Goal: Navigation & Orientation: Find specific page/section

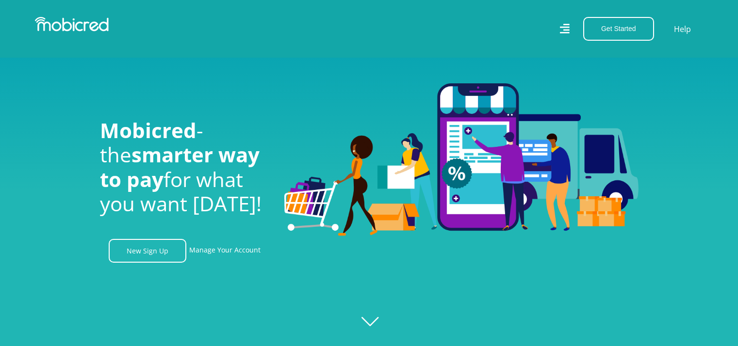
scroll to position [49, 0]
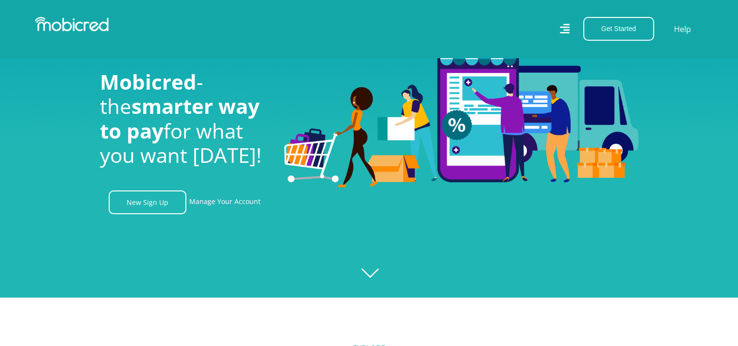
click at [565, 28] on icon at bounding box center [564, 29] width 10 height 10
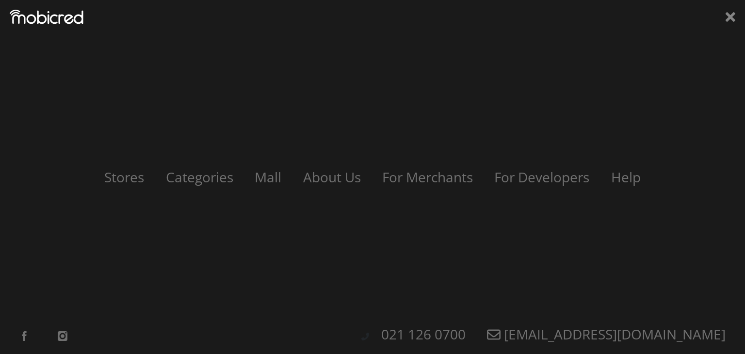
scroll to position [0, 1244]
click at [730, 16] on icon at bounding box center [731, 17] width 10 height 10
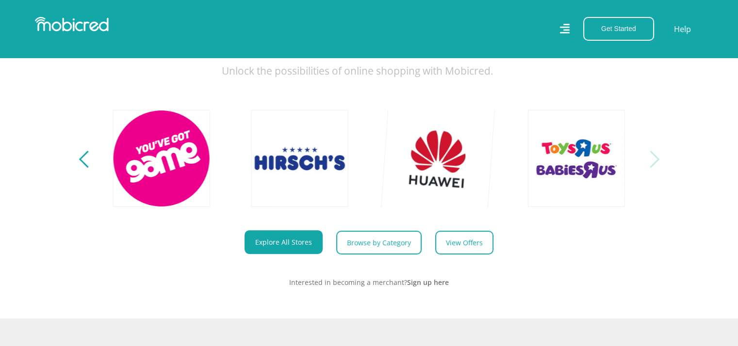
scroll to position [437, 0]
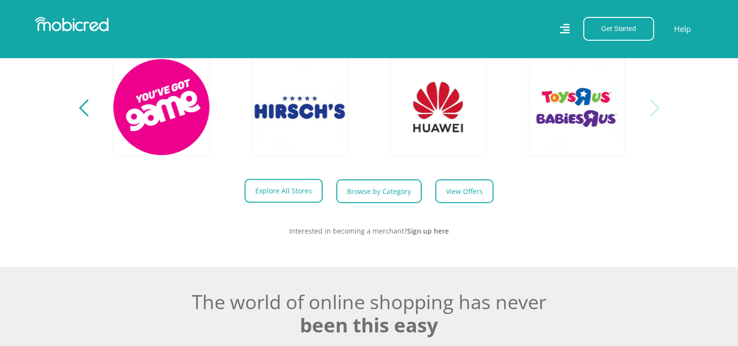
click at [287, 197] on link "Explore All Stores" at bounding box center [284, 191] width 78 height 24
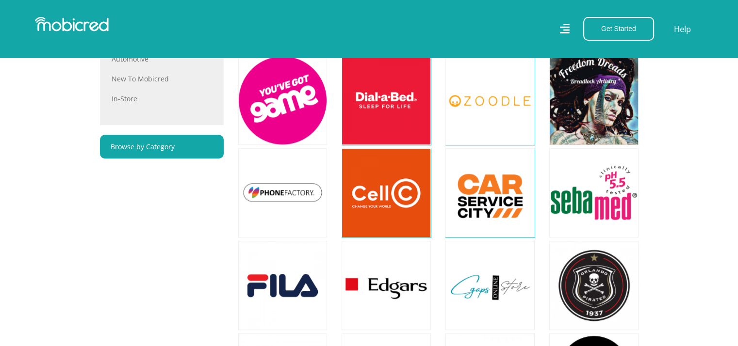
scroll to position [679, 0]
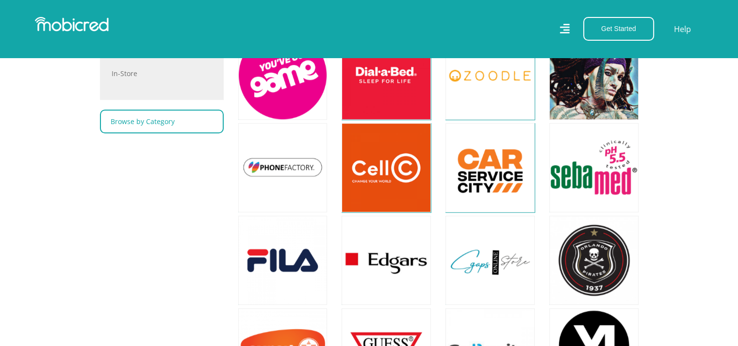
click at [186, 127] on link "Browse by Category" at bounding box center [162, 122] width 124 height 24
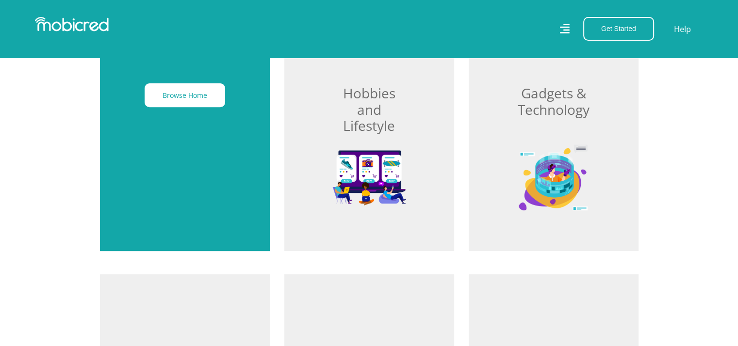
scroll to position [388, 0]
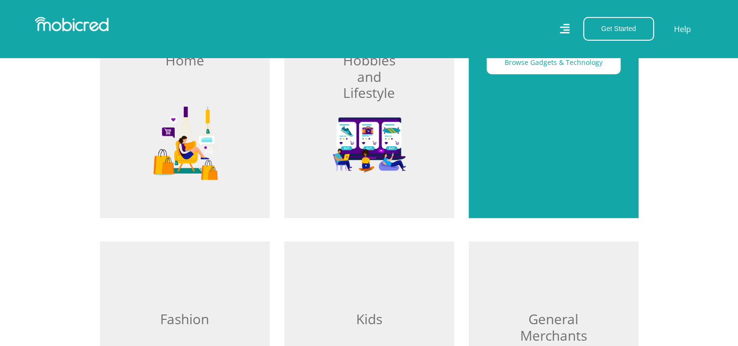
click at [584, 123] on div "Browse Gadgets & Technology" at bounding box center [554, 101] width 170 height 236
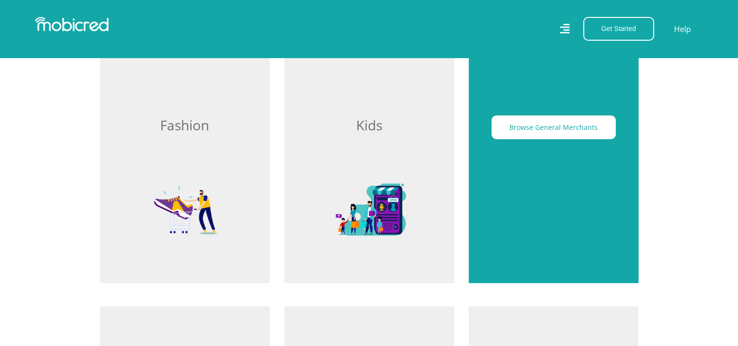
scroll to position [291, 0]
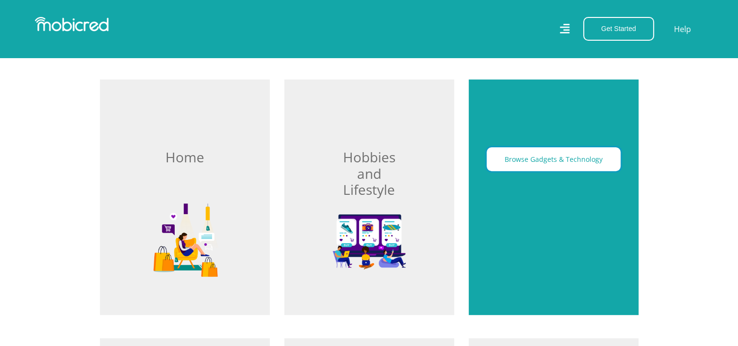
click at [543, 159] on button "Browse Gadgets & Technology" at bounding box center [554, 160] width 134 height 24
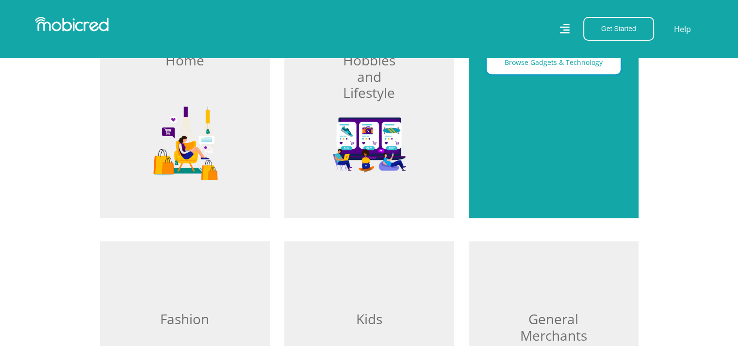
scroll to position [297, 0]
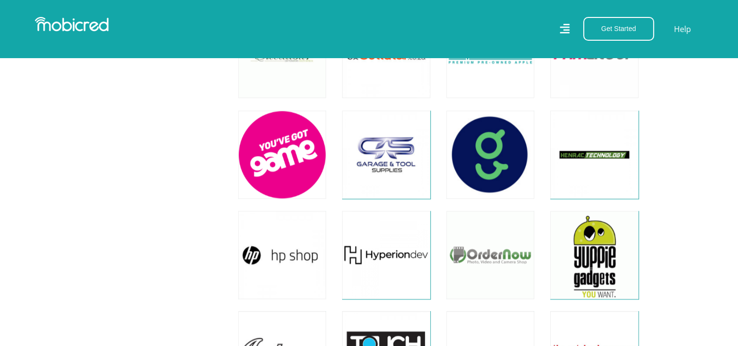
scroll to position [1415, 0]
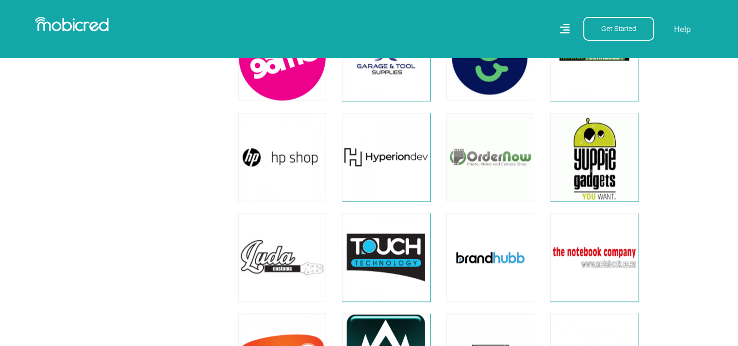
drag, startPoint x: 332, startPoint y: 148, endPoint x: 99, endPoint y: 162, distance: 233.3
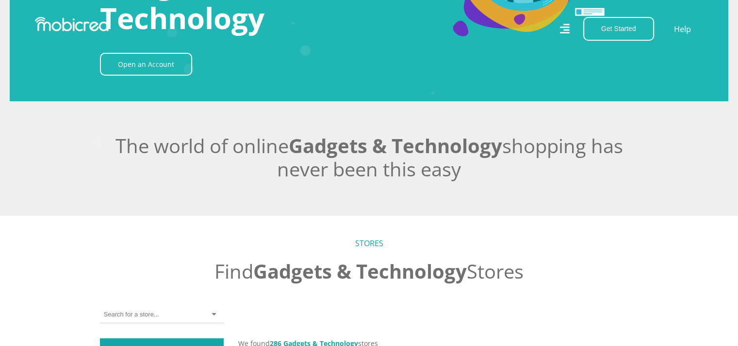
scroll to position [0, 0]
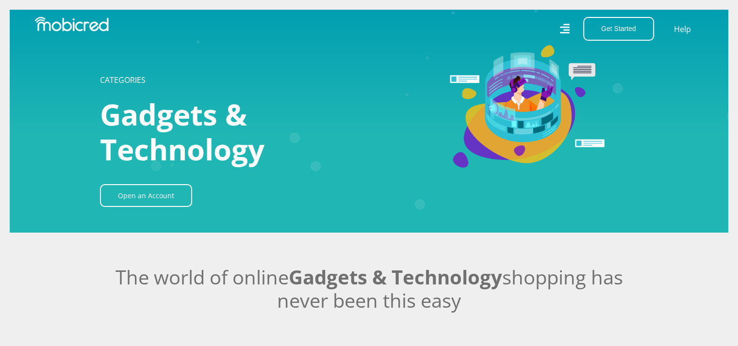
click at [256, 113] on h1 "Gadgets & Technology" at bounding box center [208, 132] width 216 height 70
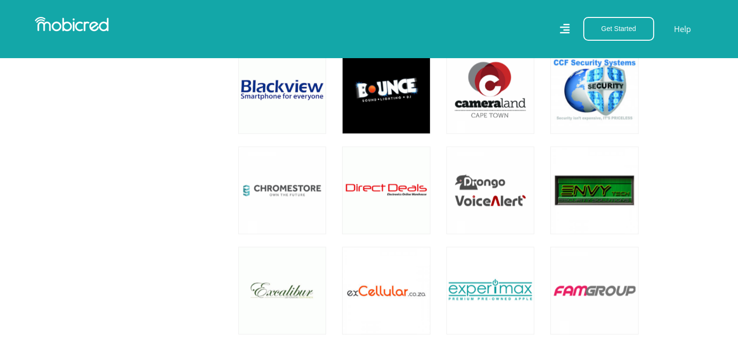
scroll to position [1019, 0]
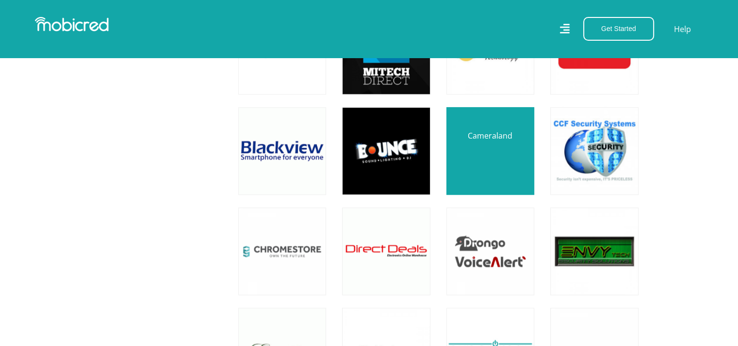
click at [500, 171] on link at bounding box center [490, 150] width 103 height 103
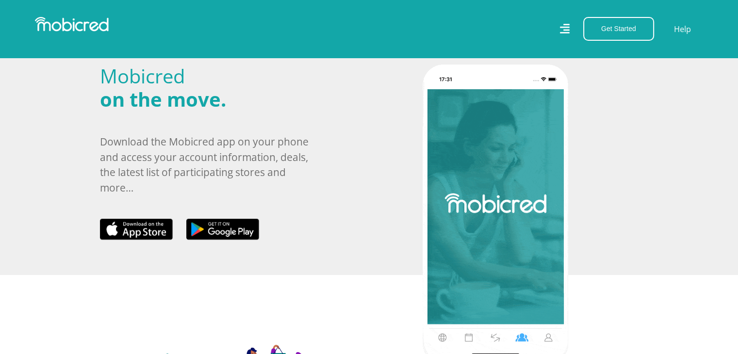
scroll to position [340, 0]
